Goal: Find contact information: Find contact information

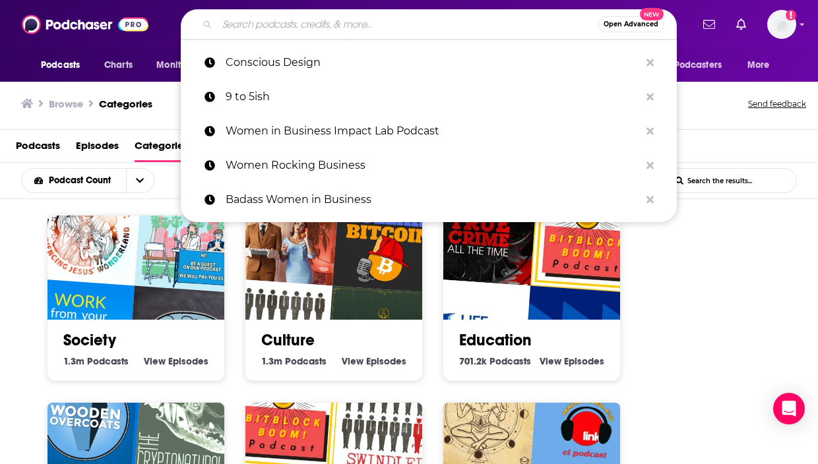
click at [319, 30] on input "Search podcasts, credits, & more..." at bounding box center [407, 24] width 381 height 21
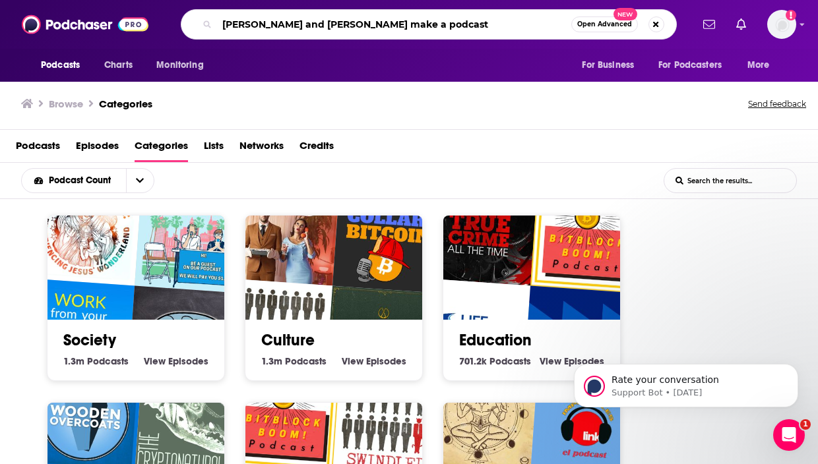
type input "[PERSON_NAME] and [PERSON_NAME] make a podcast"
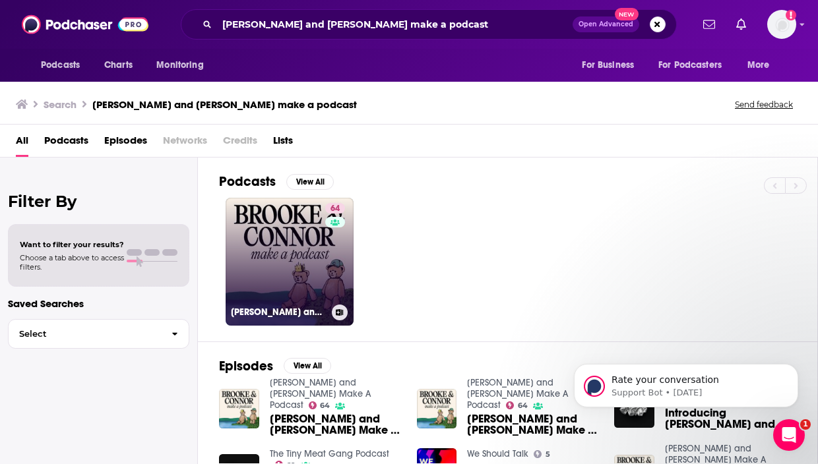
click at [270, 235] on link "64 [PERSON_NAME] and [PERSON_NAME] Make A Podcast" at bounding box center [290, 262] width 128 height 128
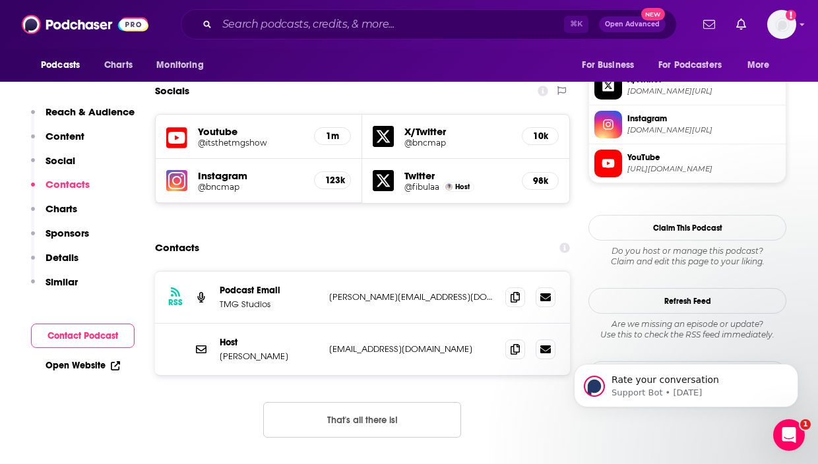
scroll to position [1080, 0]
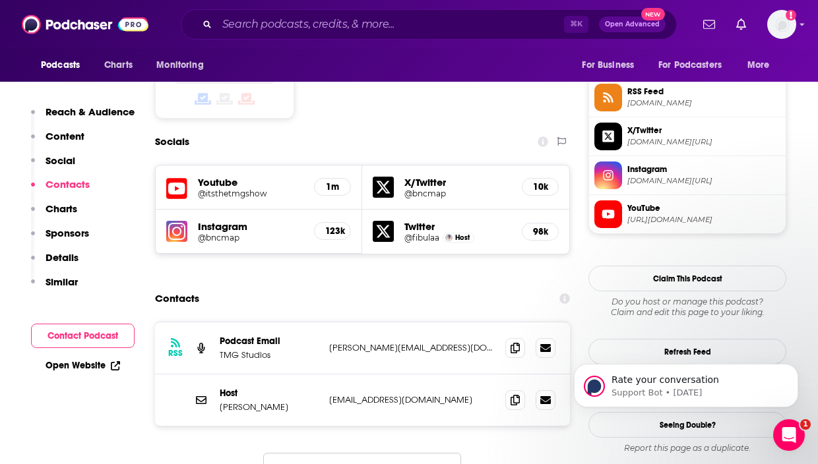
drag, startPoint x: 288, startPoint y: 347, endPoint x: 299, endPoint y: 346, distance: 11.9
click at [301, 402] on p "[PERSON_NAME]" at bounding box center [269, 407] width 99 height 11
click at [160, 423] on div "RSS Podcast Email TMG Studios [PERSON_NAME][EMAIL_ADDRESS][DOMAIN_NAME] [PERSON…" at bounding box center [362, 416] width 415 height 188
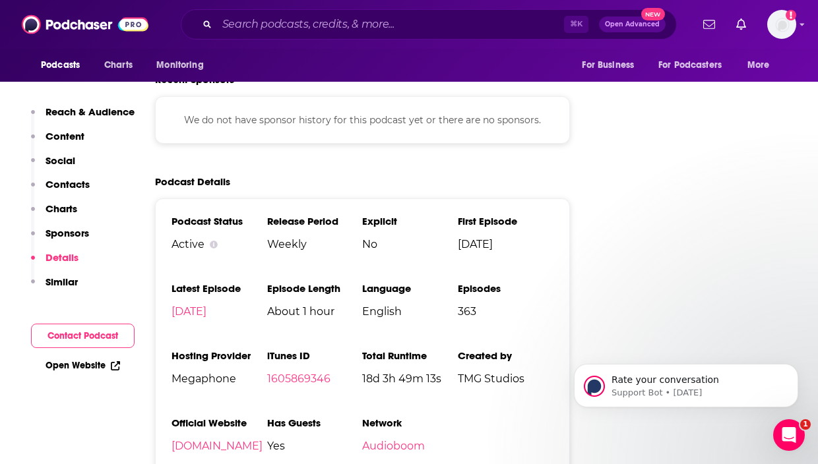
scroll to position [1868, 0]
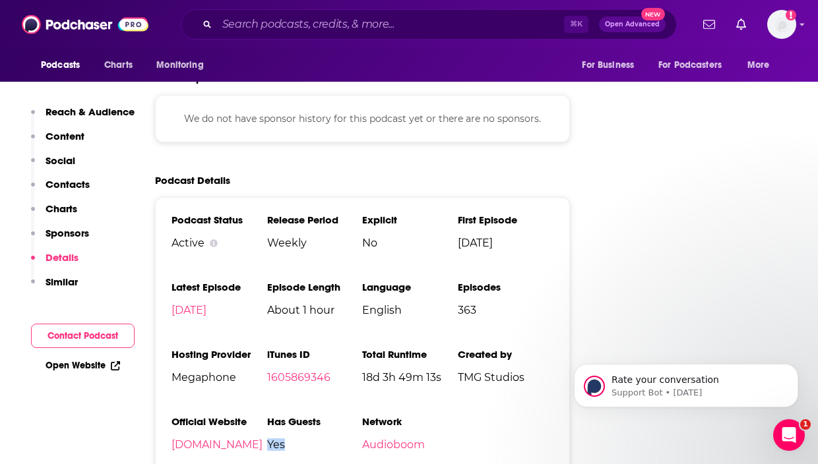
drag, startPoint x: 323, startPoint y: 394, endPoint x: 270, endPoint y: 384, distance: 53.7
click at [270, 415] on li "Has Guests Yes" at bounding box center [315, 438] width 96 height 46
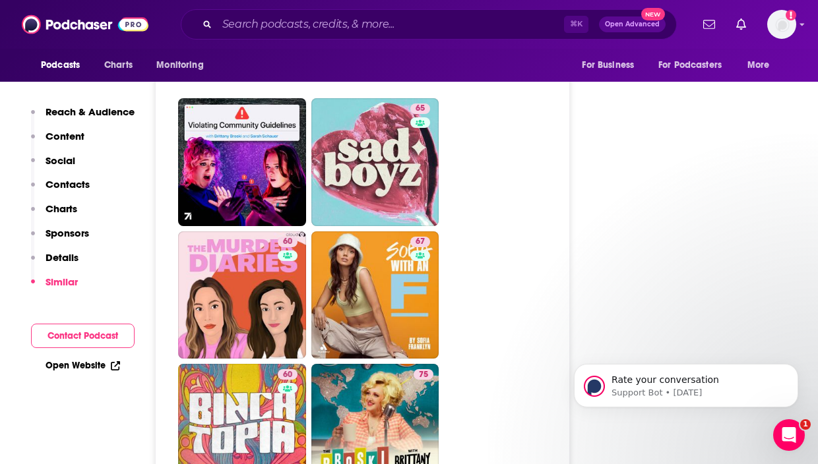
scroll to position [2848, 0]
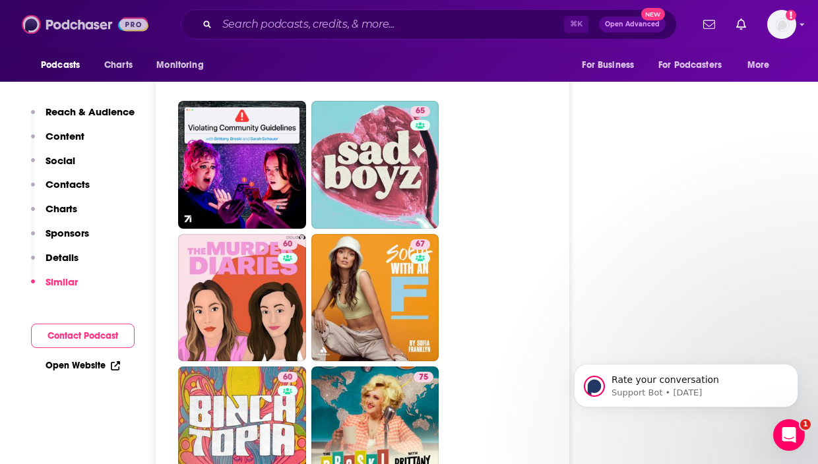
click at [68, 26] on img at bounding box center [85, 24] width 127 height 25
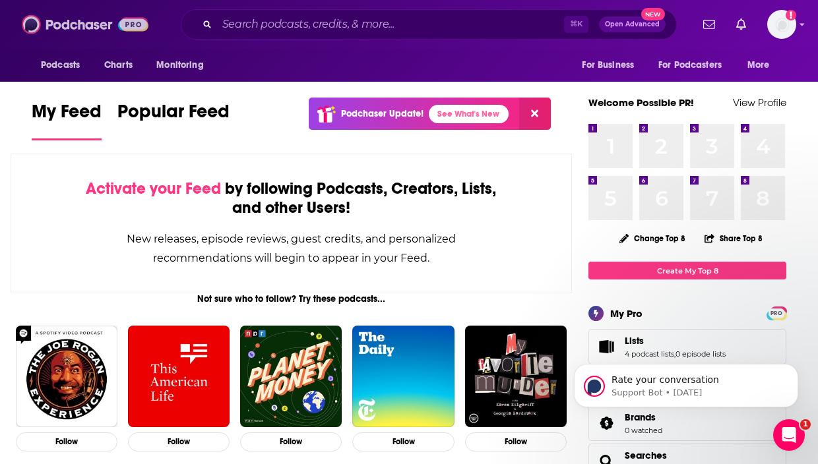
click at [59, 32] on img at bounding box center [85, 24] width 127 height 25
click at [43, 18] on img at bounding box center [85, 24] width 127 height 25
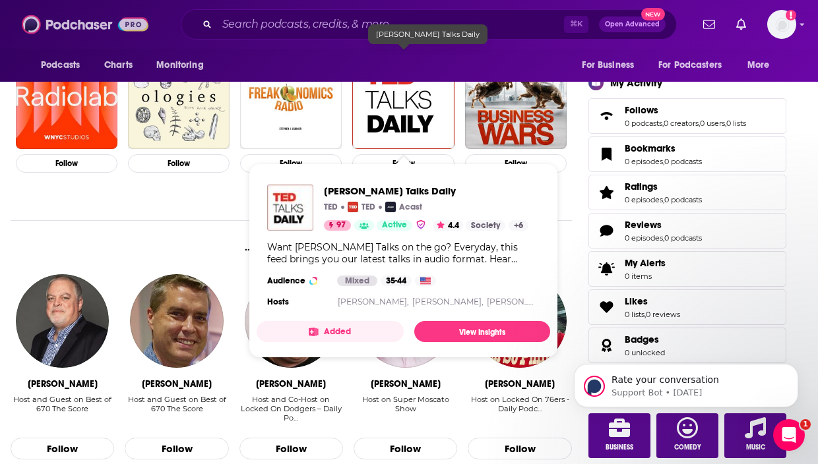
scroll to position [431, 0]
